Goal: Transaction & Acquisition: Book appointment/travel/reservation

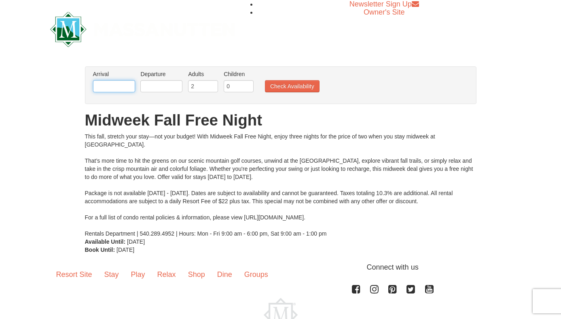
click at [120, 84] on input "text" at bounding box center [114, 86] width 42 height 12
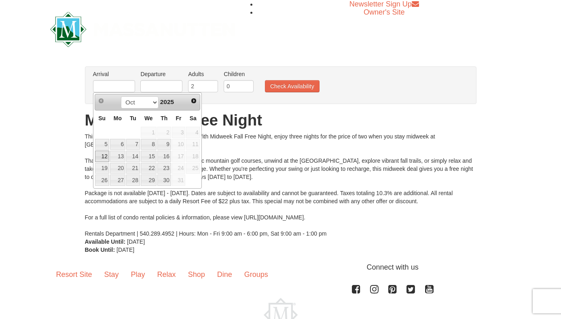
click at [106, 159] on link "12" at bounding box center [102, 156] width 14 height 11
type input "10/12/2025"
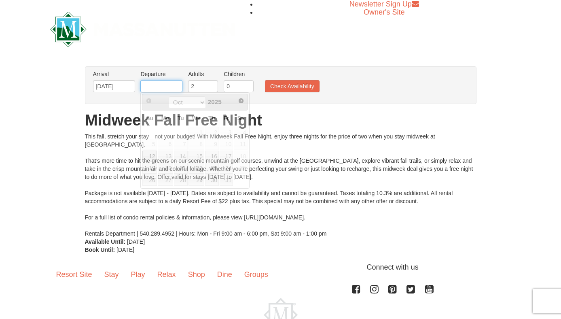
click at [171, 85] on input "text" at bounding box center [161, 86] width 42 height 12
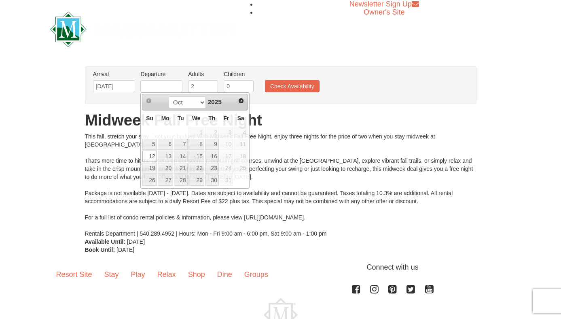
click at [175, 70] on div "Arrival Please format dates MM/DD/YYYY Please format dates MM/DD/YYYY 10/12/202…" at bounding box center [281, 85] width 392 height 38
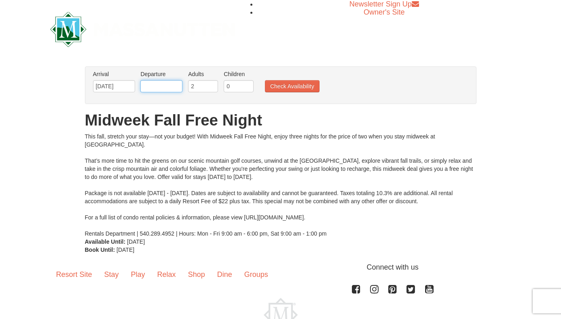
click at [168, 89] on input "text" at bounding box center [161, 86] width 42 height 12
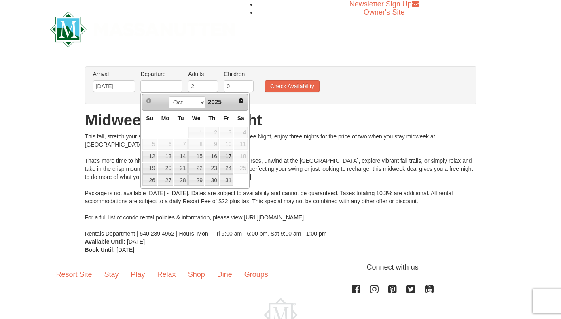
click at [228, 156] on link "17" at bounding box center [227, 156] width 14 height 11
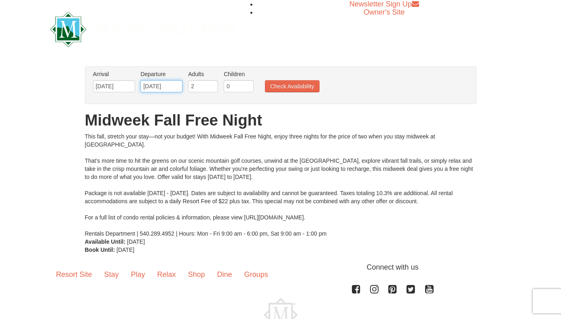
click at [151, 86] on input "10/17/2025" at bounding box center [161, 86] width 42 height 12
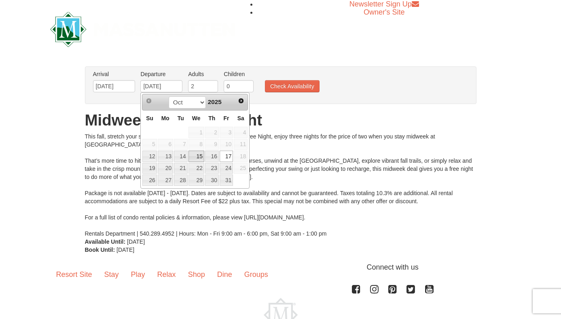
click at [199, 157] on link "15" at bounding box center [197, 156] width 16 height 11
type input "10/15/2025"
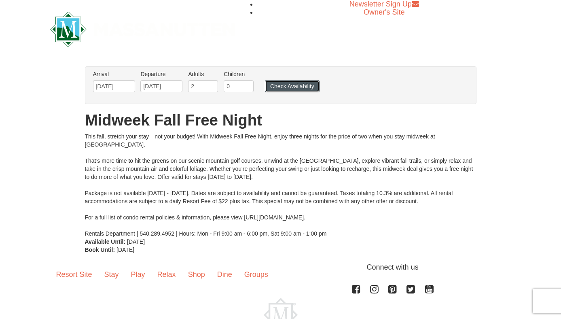
click at [297, 87] on button "Check Availability" at bounding box center [292, 86] width 55 height 12
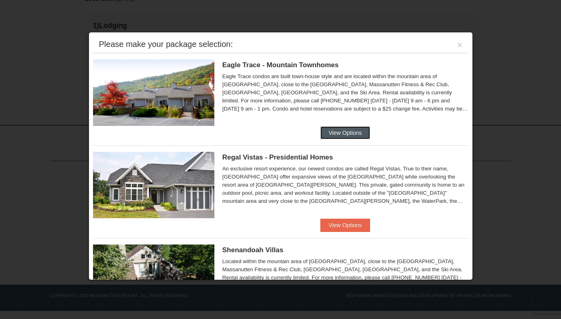
click at [337, 135] on button "View Options" at bounding box center [345, 132] width 49 height 13
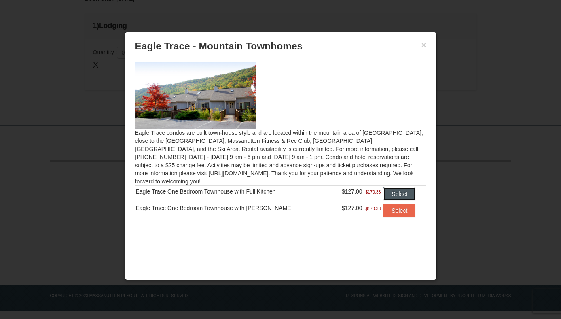
click at [401, 188] on button "Select" at bounding box center [400, 193] width 32 height 13
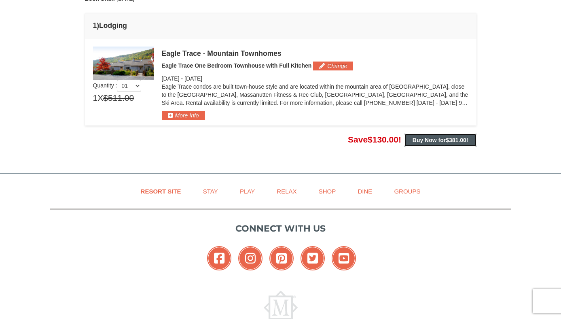
click at [413, 142] on strong "Buy Now for $381.00 !" at bounding box center [441, 140] width 56 height 6
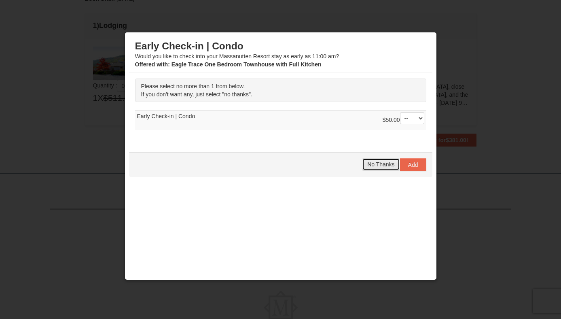
click at [376, 168] on button "No Thanks" at bounding box center [381, 164] width 38 height 12
